Goal: Information Seeking & Learning: Learn about a topic

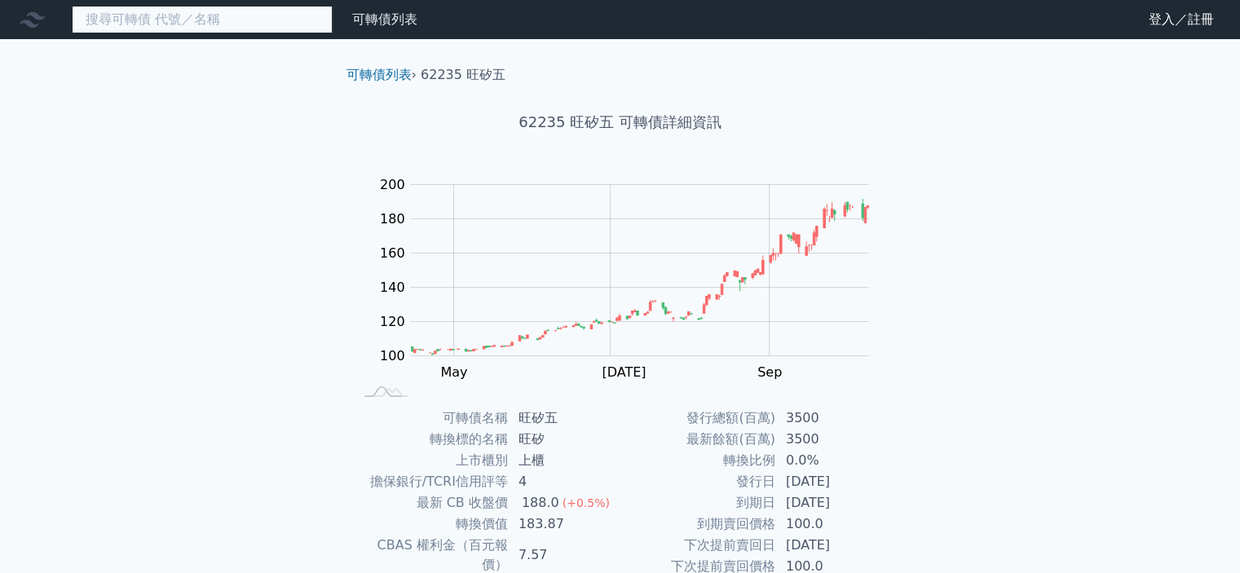
click at [231, 20] on input at bounding box center [202, 20] width 261 height 28
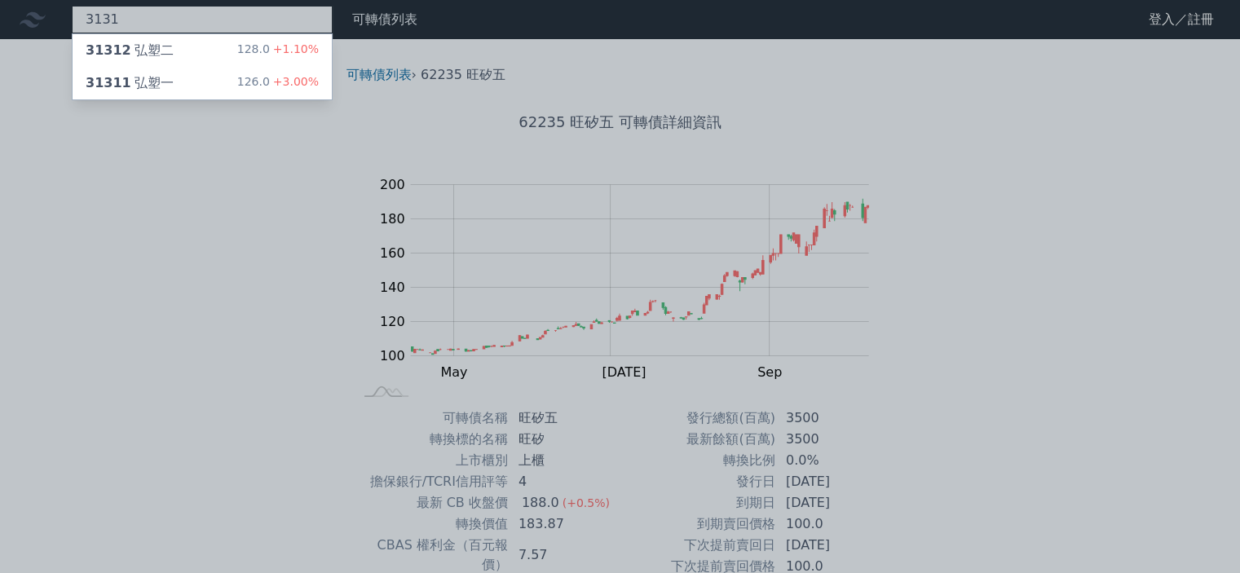
type input "3131"
click at [206, 52] on div "31312 弘塑二 128.0 +1.10%" at bounding box center [202, 50] width 259 height 33
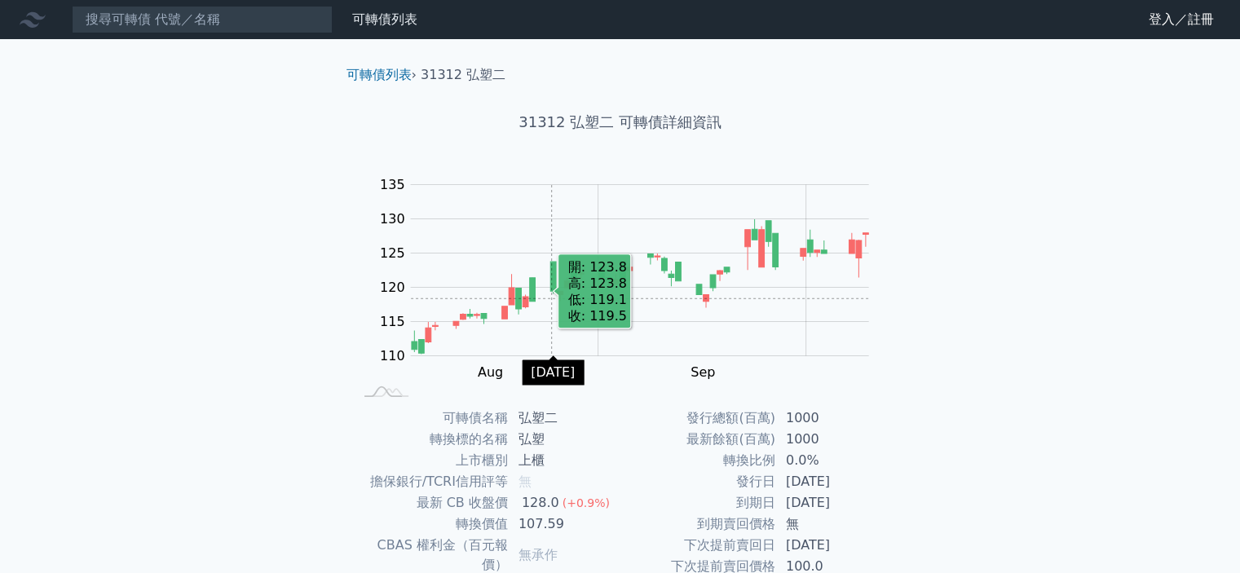
scroll to position [163, 0]
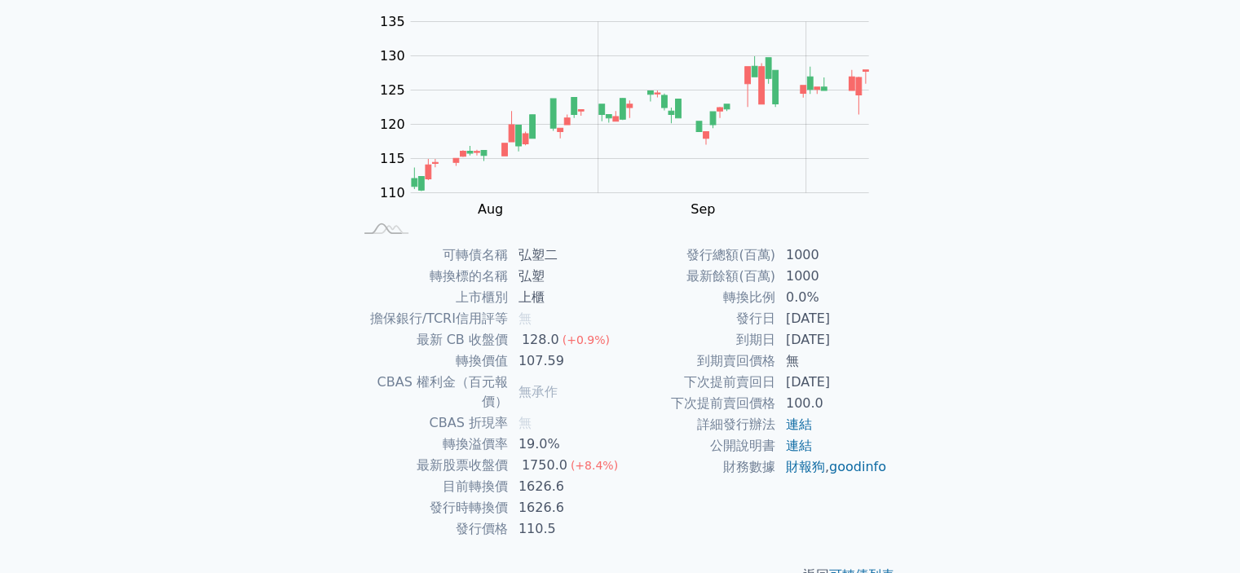
click at [212, 298] on div "可轉債列表 財務數據 可轉債列表 財務數據 登入／註冊 登入／註冊 可轉債列表 › 31312 弘塑二 31312 弘塑二 可轉債詳細資訊 Zoom Out …" at bounding box center [620, 224] width 1240 height 774
click at [145, 288] on div "可轉債列表 財務數據 可轉債列表 財務數據 登入／註冊 登入／註冊 可轉債列表 › 31312 弘塑二 31312 弘塑二 可轉債詳細資訊 Zoom Out …" at bounding box center [620, 224] width 1240 height 774
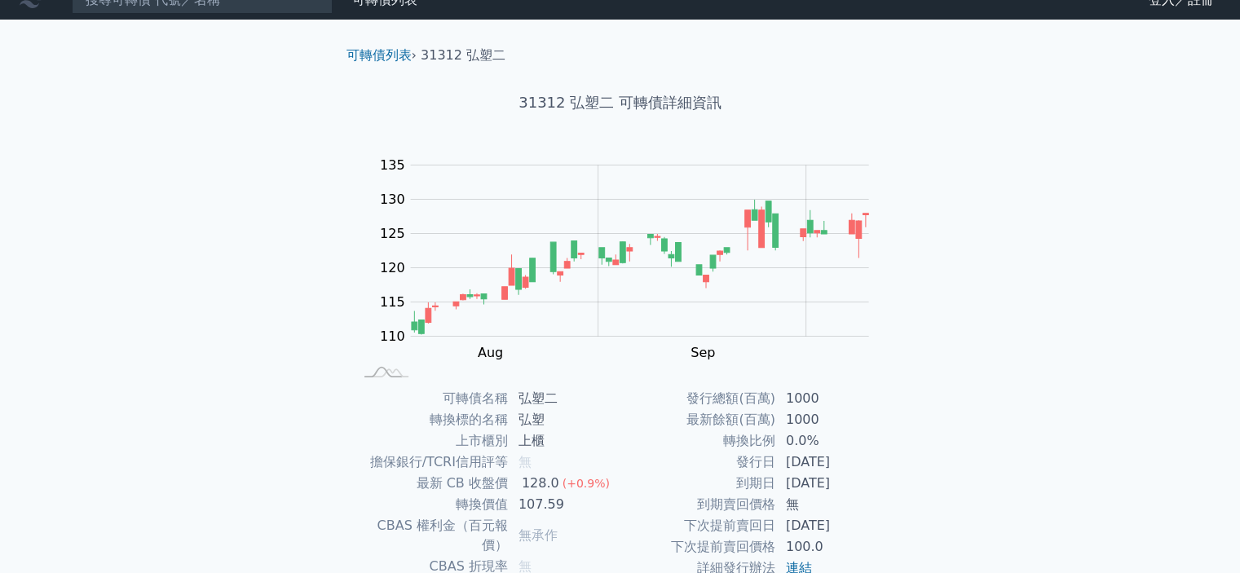
scroll to position [0, 0]
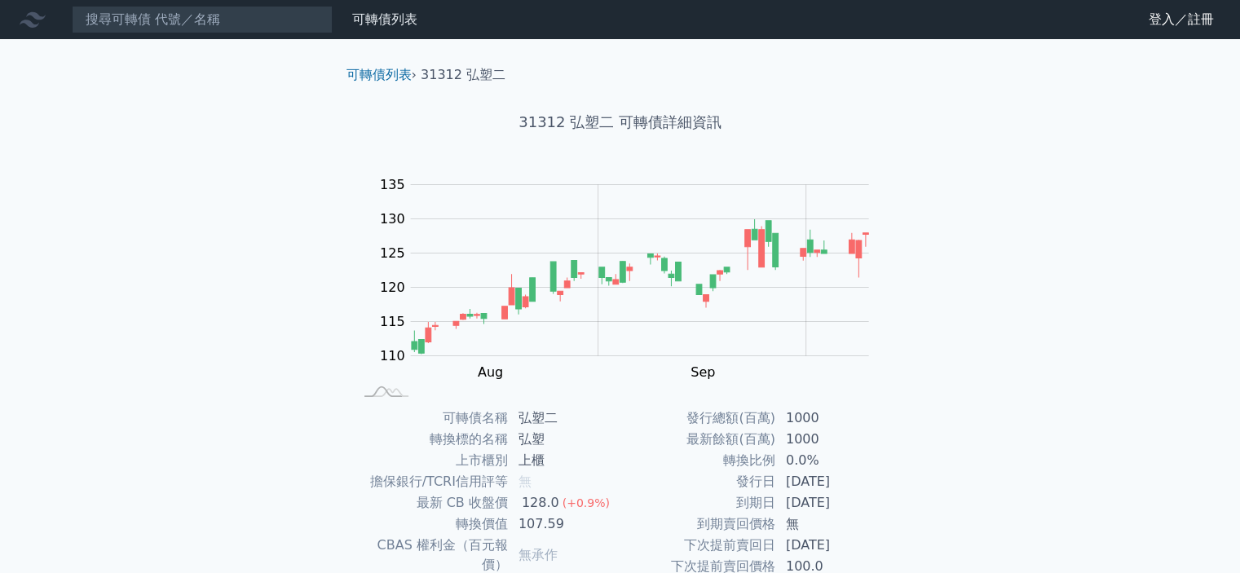
click at [168, 185] on div "可轉債列表 財務數據 可轉債列表 財務數據 登入／註冊 登入／註冊 可轉債列表 › 31312 弘塑二 31312 弘塑二 可轉債詳細資訊 Zoom Out …" at bounding box center [620, 387] width 1240 height 774
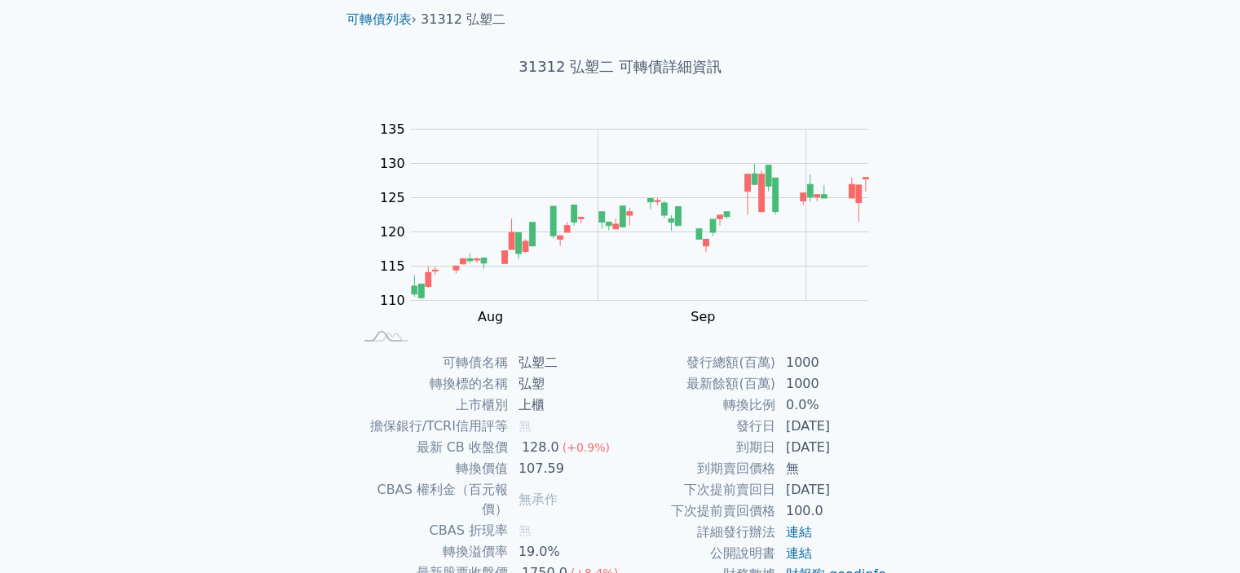
scroll to position [82, 0]
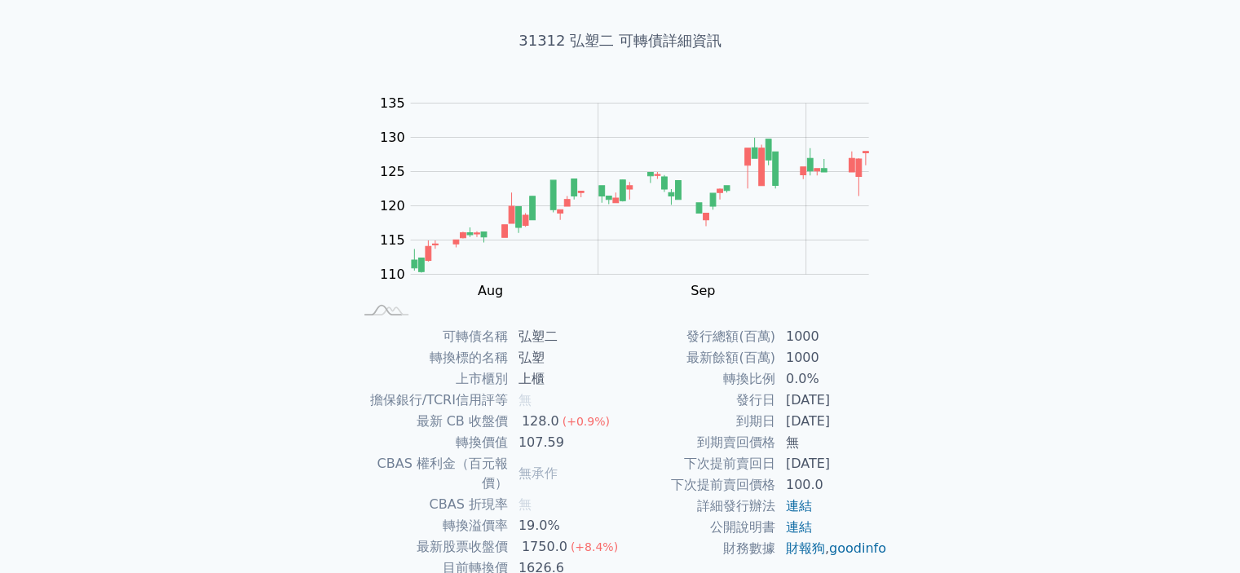
click at [411, 108] on rect "Chart" at bounding box center [640, 189] width 458 height 171
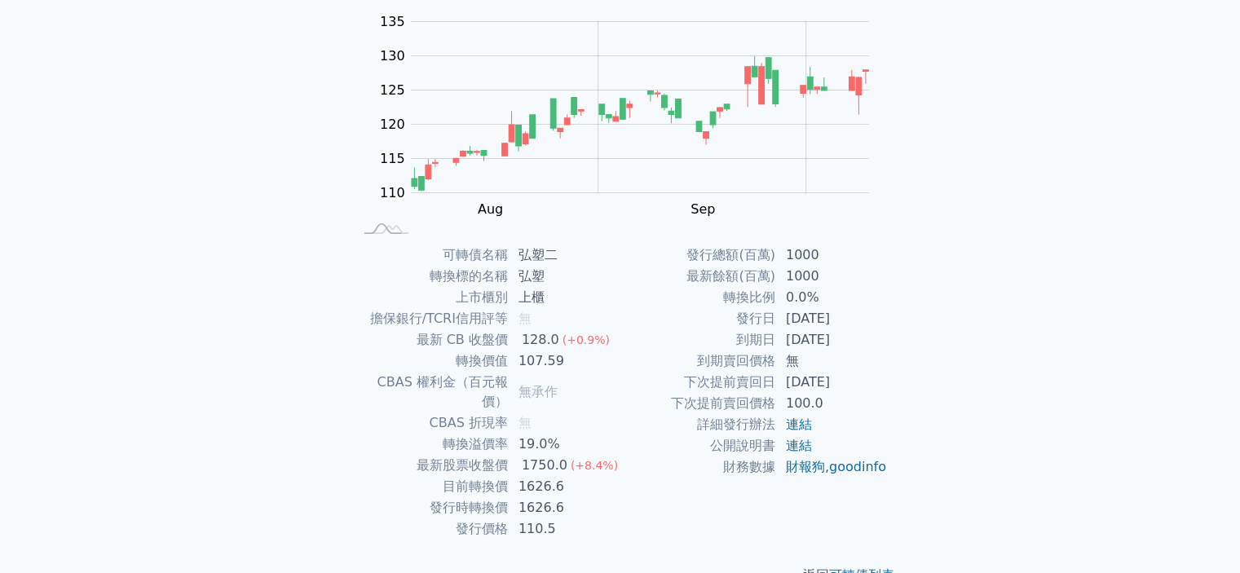
click at [314, 126] on div "可轉債列表 › 31312 弘塑二 31312 弘塑二 可轉債詳細資訊 Zoom Out 110 100 105 110 115 120 125 130 13…" at bounding box center [620, 243] width 626 height 735
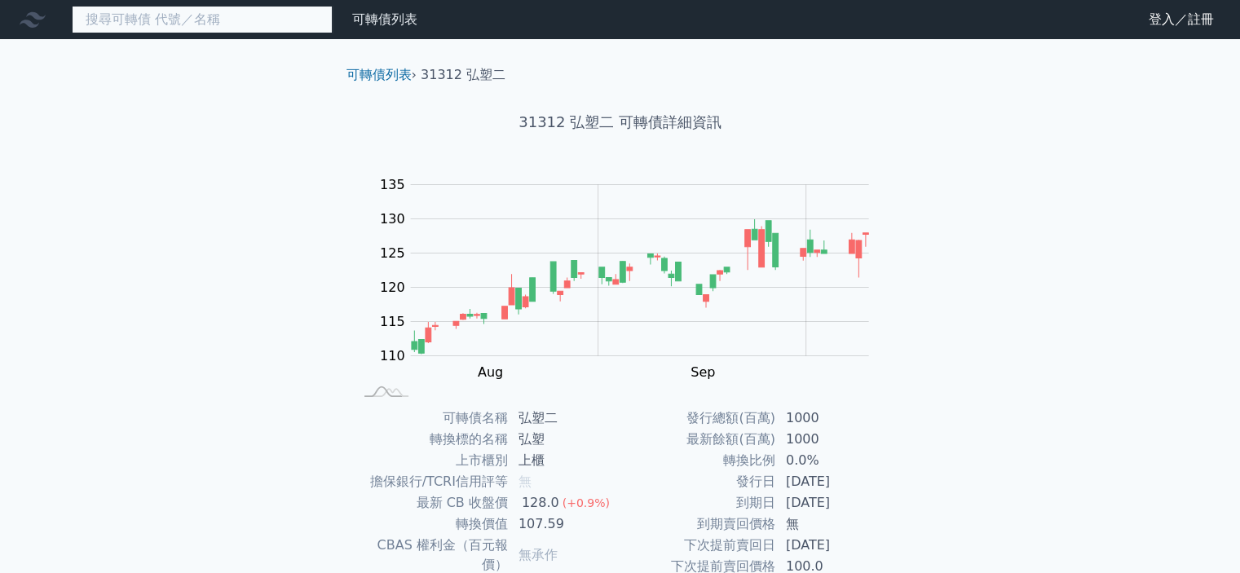
click at [266, 30] on input at bounding box center [202, 20] width 261 height 28
type input "2"
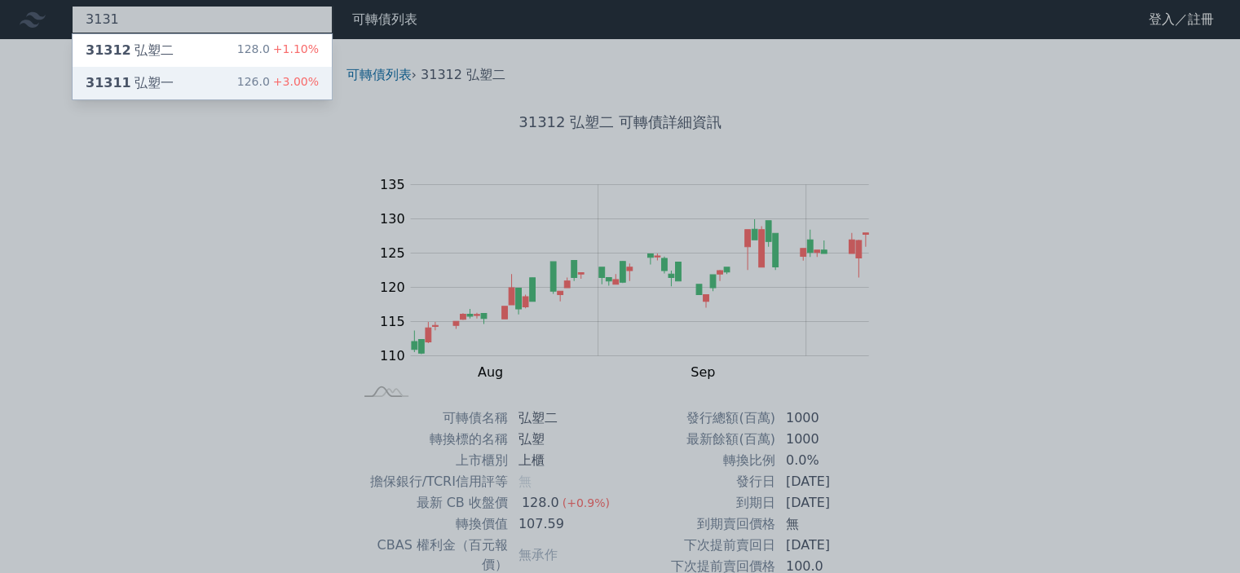
type input "3131"
click at [223, 75] on div "31311 弘塑一 126.0 +3.00%" at bounding box center [202, 83] width 259 height 33
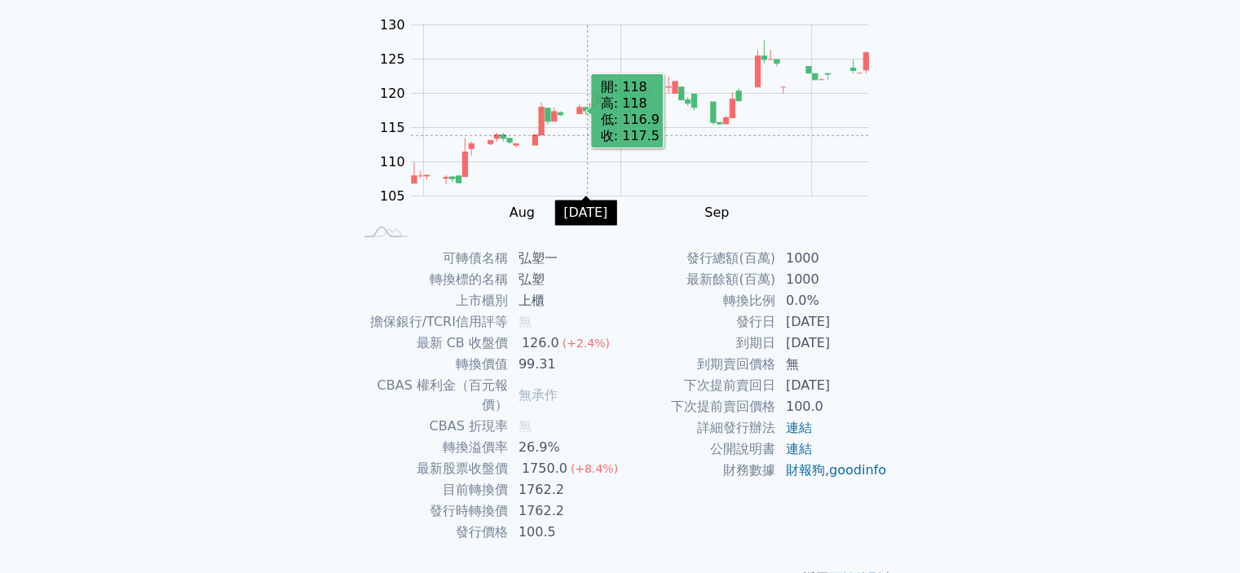
scroll to position [163, 0]
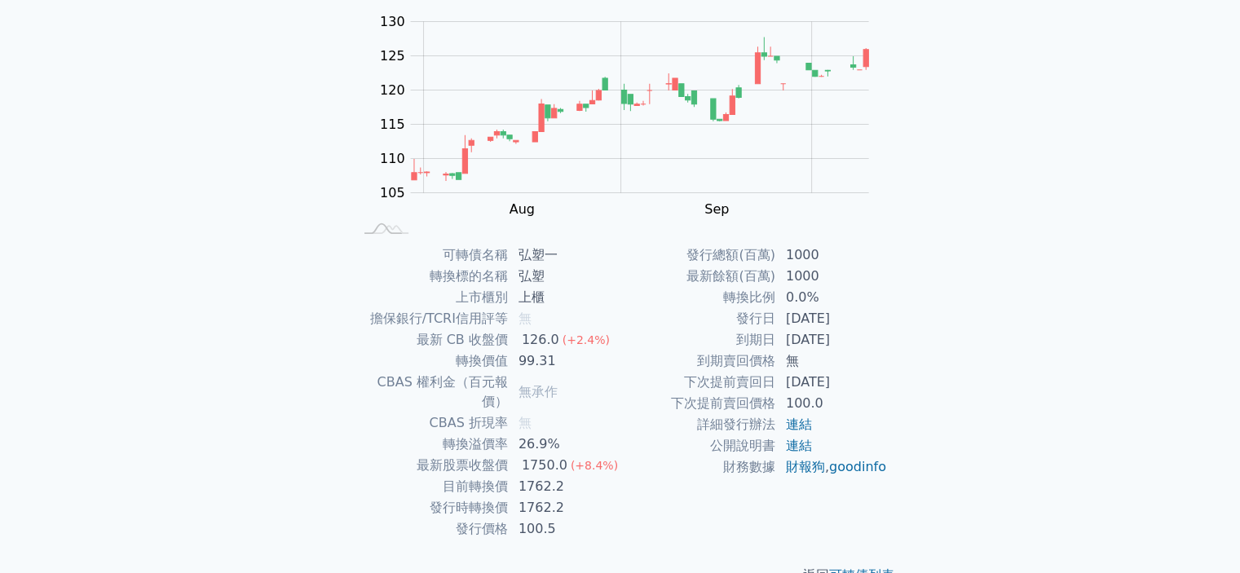
click at [1155, 551] on div "可轉債列表 財務數據 可轉債列表 財務數據 登入／註冊 登入／註冊 可轉債列表 › 31311 弘塑一 31311 弘塑一 可轉債詳細資訊 Zoom Out …" at bounding box center [620, 224] width 1240 height 774
click at [298, 196] on div "可轉債列表 財務數據 可轉債列表 財務數據 登入／註冊 登入／註冊 可轉債列表 › 31311 弘塑一 31311 弘塑一 可轉債詳細資訊 Zoom Out …" at bounding box center [620, 224] width 1240 height 774
